Goal: Task Accomplishment & Management: Use online tool/utility

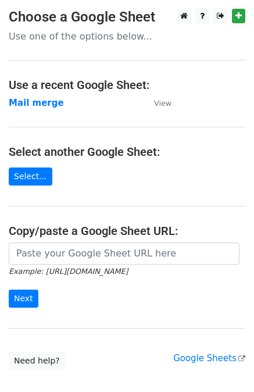
click at [40, 107] on strong "Mail merge" at bounding box center [36, 103] width 55 height 10
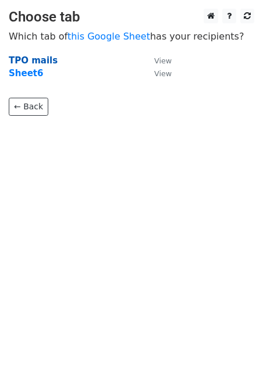
click at [44, 61] on strong "TPO mails" at bounding box center [33, 60] width 49 height 10
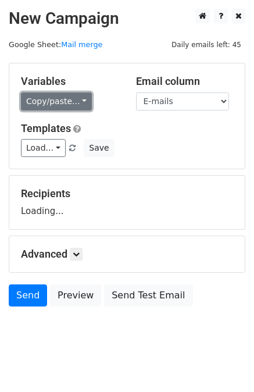
click at [47, 95] on link "Copy/paste..." at bounding box center [56, 102] width 71 height 18
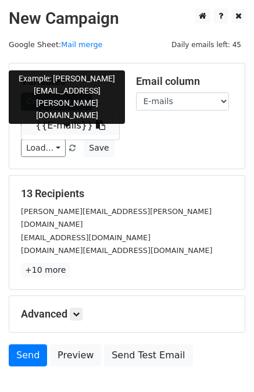
click at [54, 117] on link "{{E-mails}}" at bounding box center [71, 125] width 98 height 19
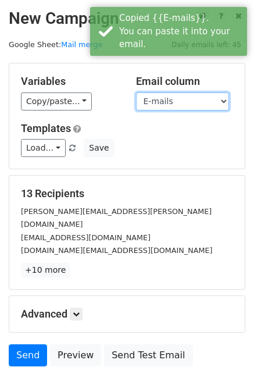
click at [172, 107] on select "E-mails" at bounding box center [182, 102] width 93 height 18
click at [136, 93] on select "E-mails" at bounding box center [182, 102] width 93 height 18
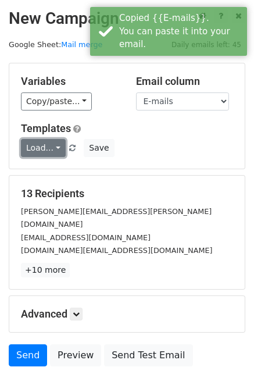
click at [58, 145] on link "Load..." at bounding box center [43, 148] width 45 height 18
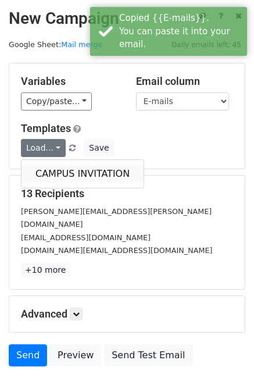
click at [52, 168] on link "CAMPUS INVITATION" at bounding box center [83, 174] width 122 height 19
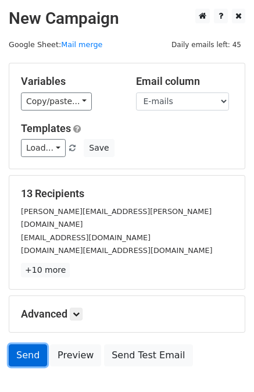
click at [18, 345] on link "Send" at bounding box center [28, 356] width 38 height 22
